Goal: Check status: Check status

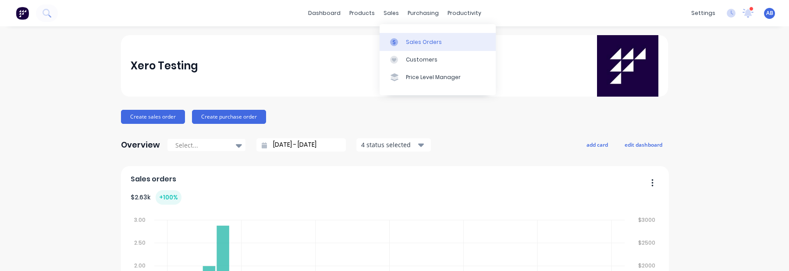
click at [413, 42] on div "Sales Orders" at bounding box center [424, 42] width 36 height 8
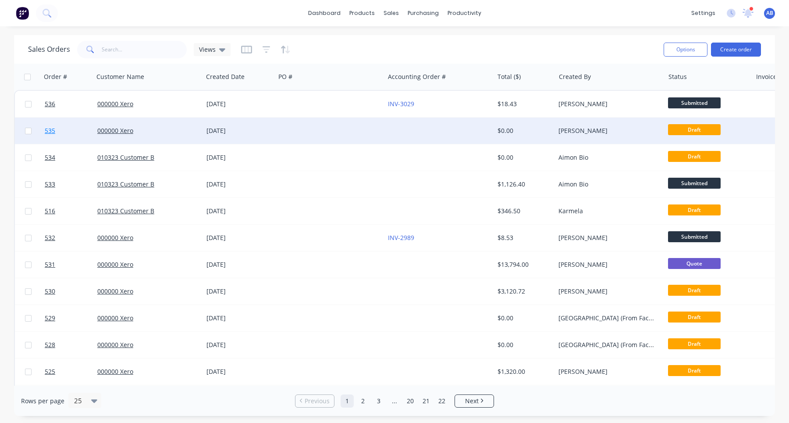
click at [53, 133] on span "535" at bounding box center [50, 130] width 11 height 9
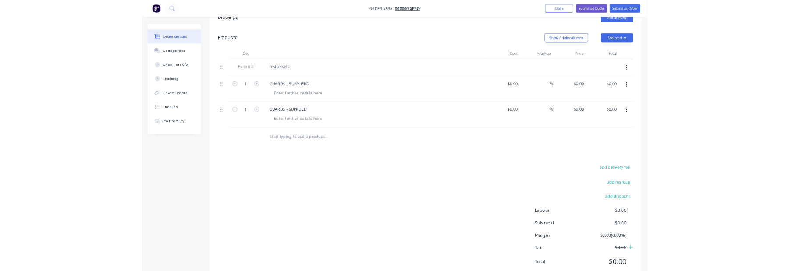
scroll to position [317, 0]
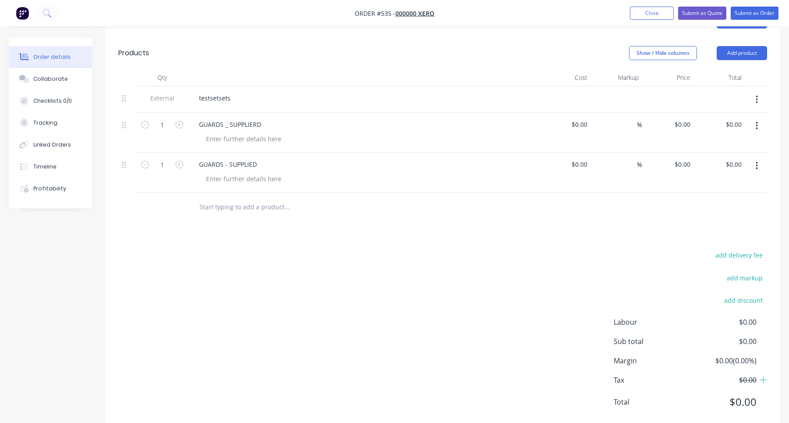
click at [255, 198] on input "text" at bounding box center [286, 207] width 175 height 18
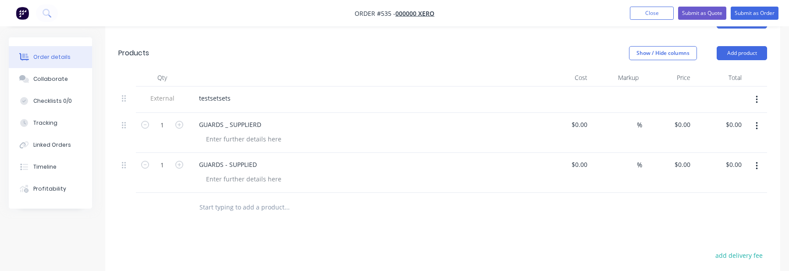
click at [235, 198] on input "text" at bounding box center [286, 207] width 175 height 18
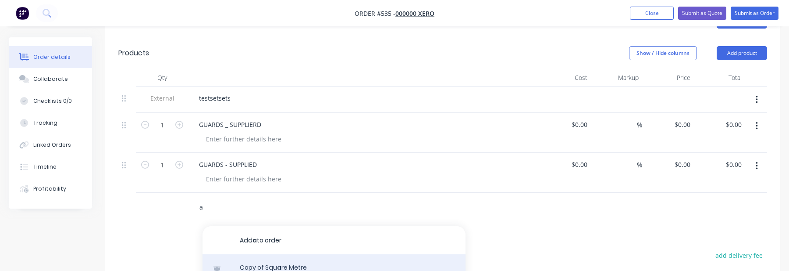
type input "a"
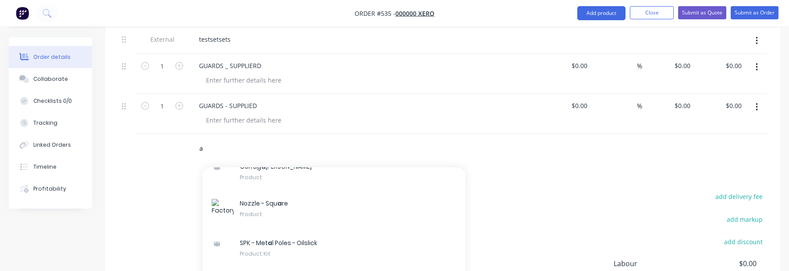
scroll to position [1638, 0]
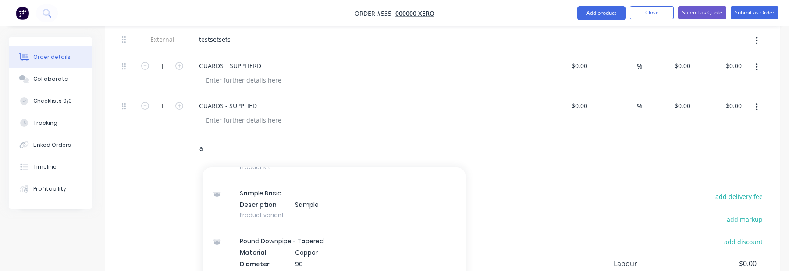
click at [210, 139] on input "a" at bounding box center [286, 148] width 175 height 18
type input "a"
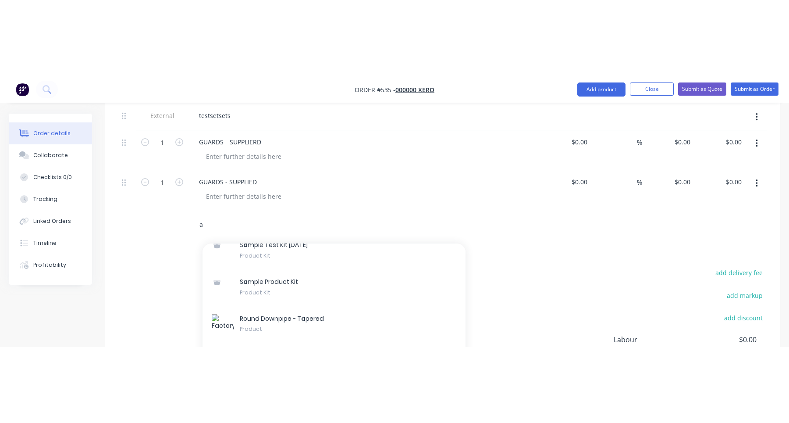
scroll to position [317, 0]
